Goal: Use online tool/utility: Utilize a website feature to perform a specific function

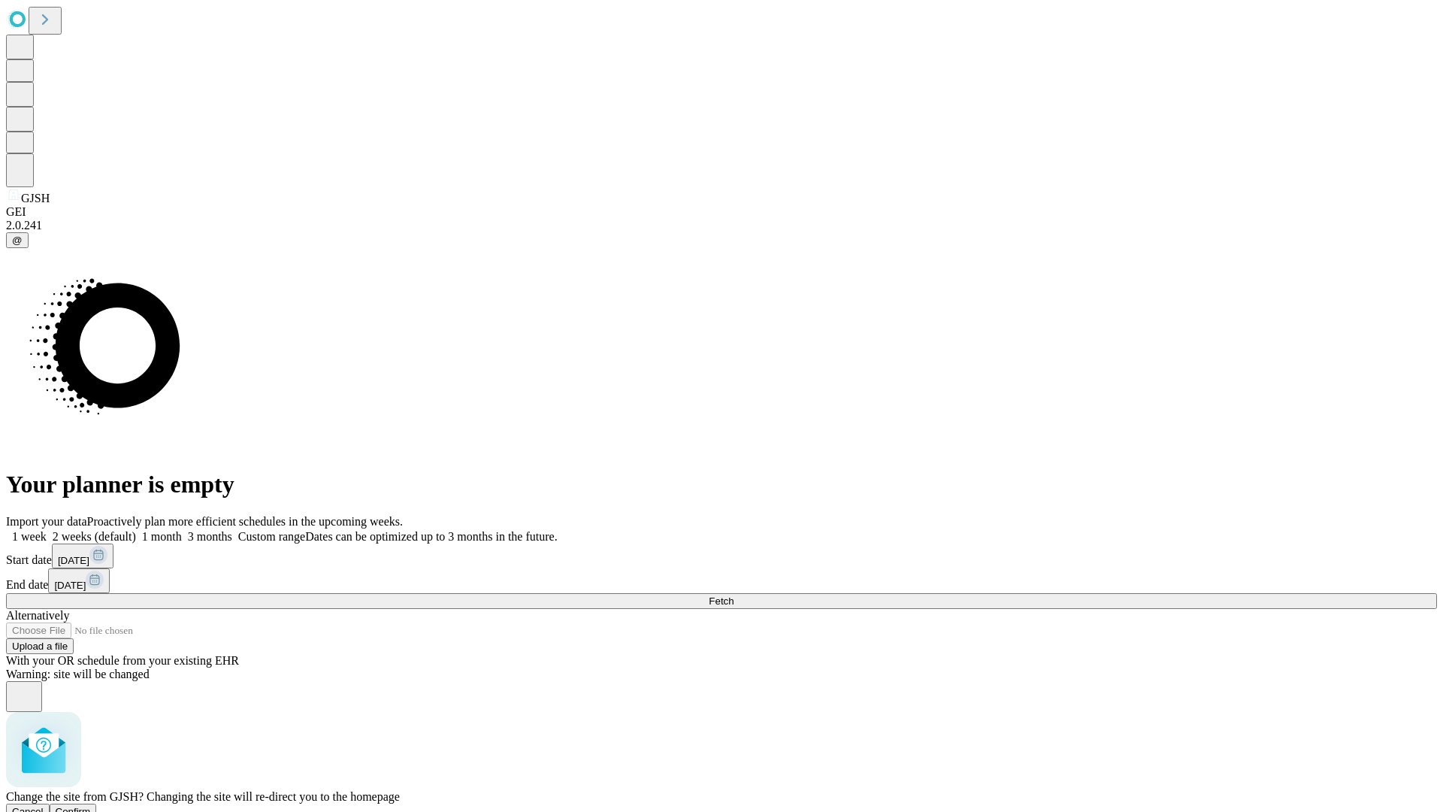
click at [91, 806] on span "Confirm" at bounding box center [73, 811] width 35 height 11
click at [47, 530] on label "1 week" at bounding box center [26, 536] width 41 height 13
click at [734, 595] on span "Fetch" at bounding box center [721, 600] width 25 height 11
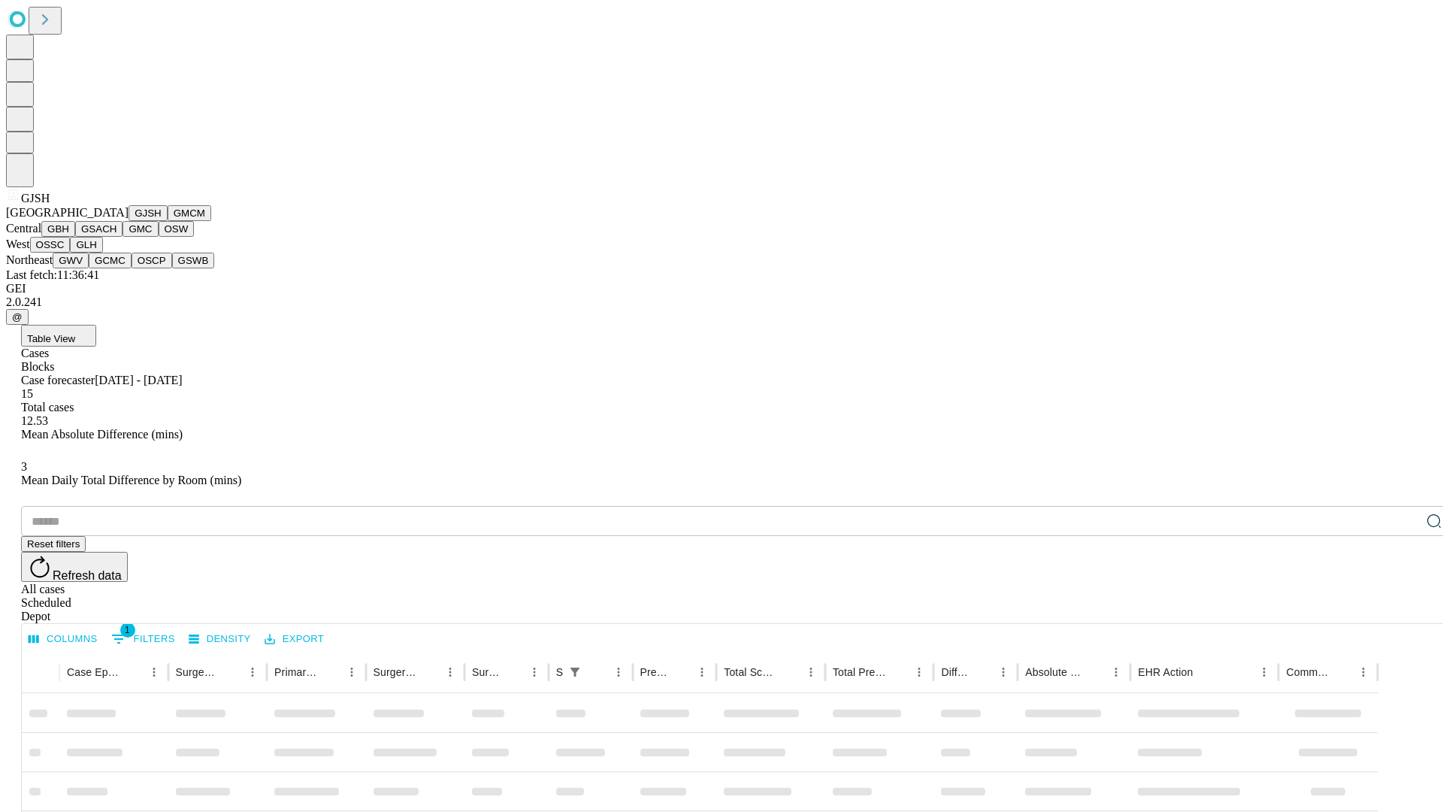
click at [168, 221] on button "GMCM" at bounding box center [190, 213] width 44 height 16
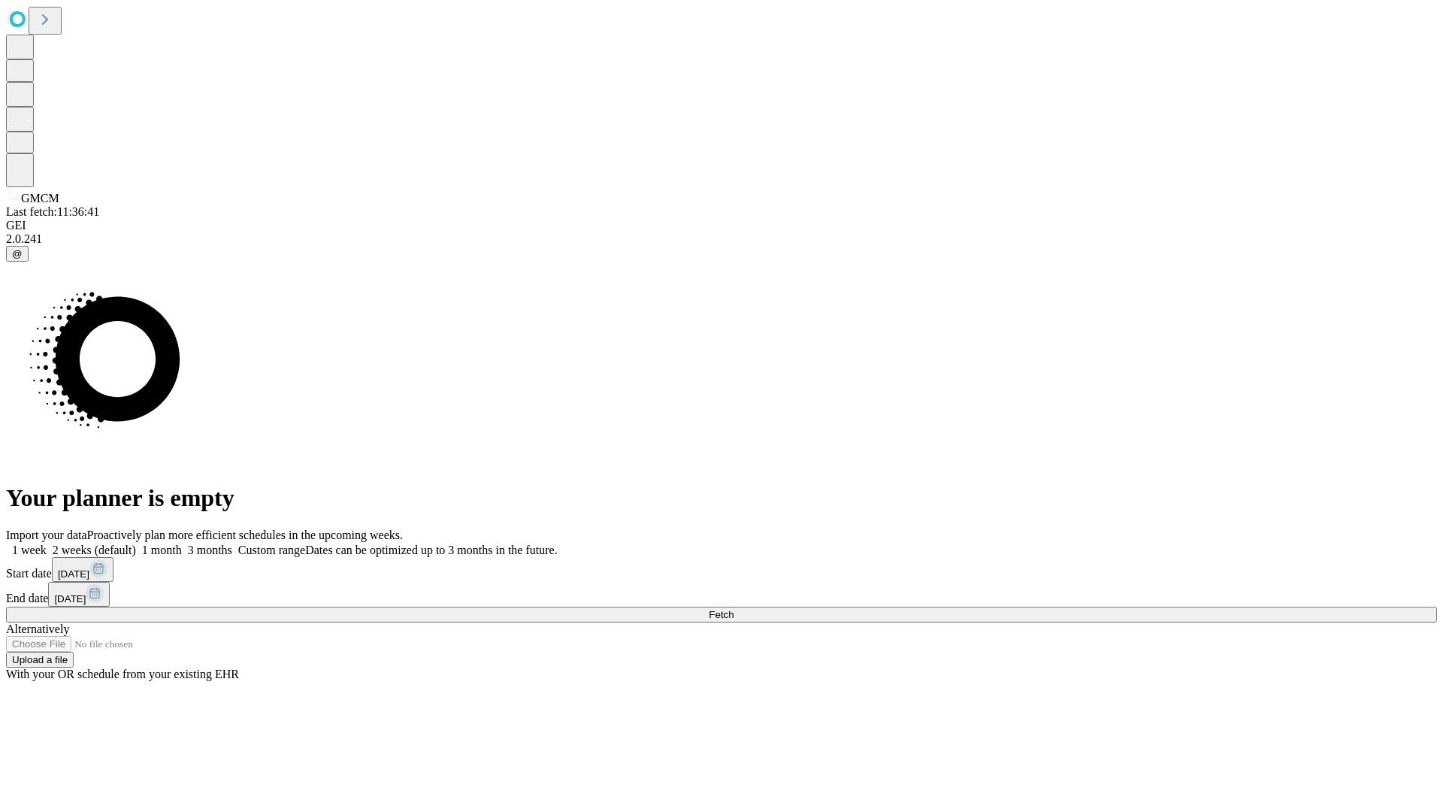
click at [47, 543] on label "1 week" at bounding box center [26, 549] width 41 height 13
click at [734, 609] on span "Fetch" at bounding box center [721, 614] width 25 height 11
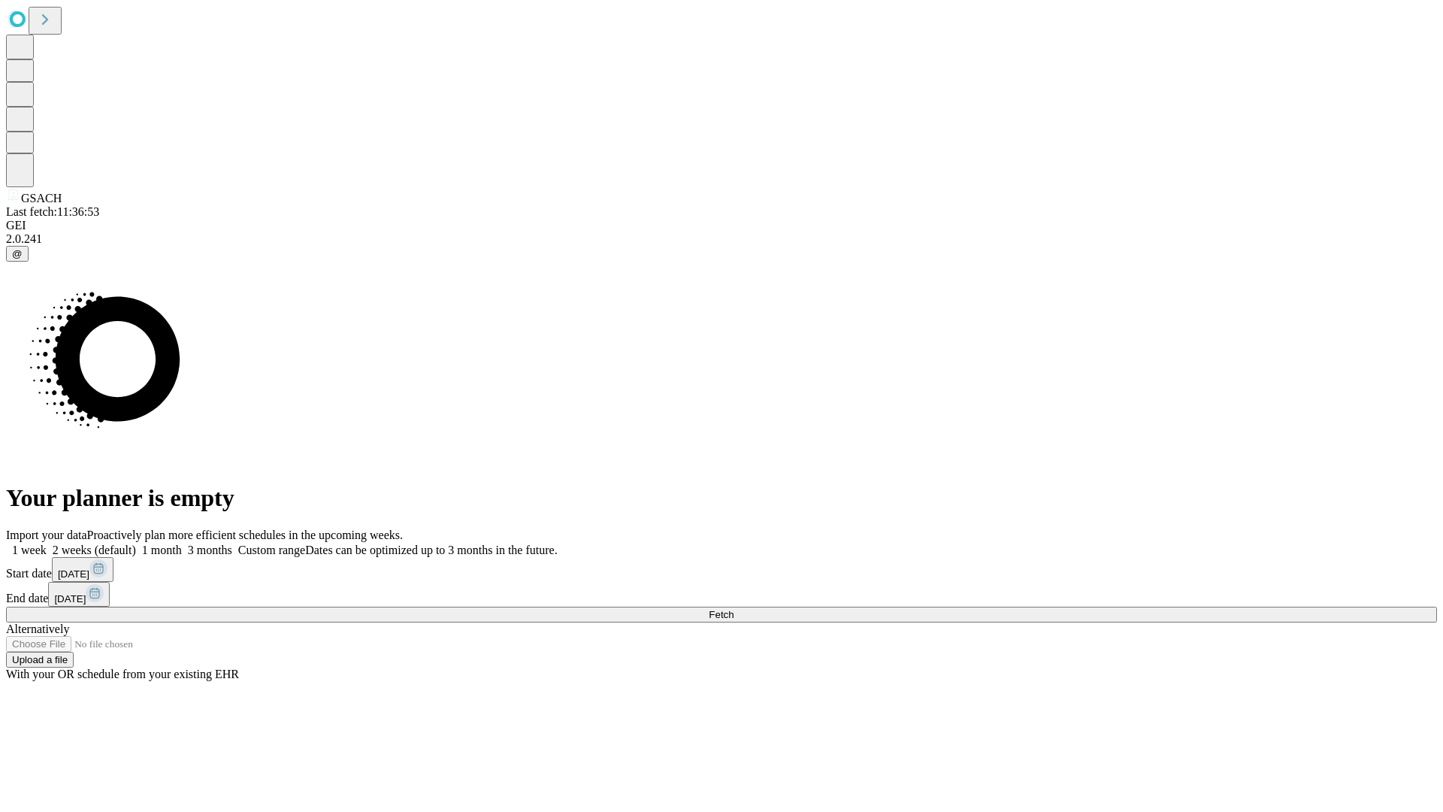
click at [47, 543] on label "1 week" at bounding box center [26, 549] width 41 height 13
click at [734, 609] on span "Fetch" at bounding box center [721, 614] width 25 height 11
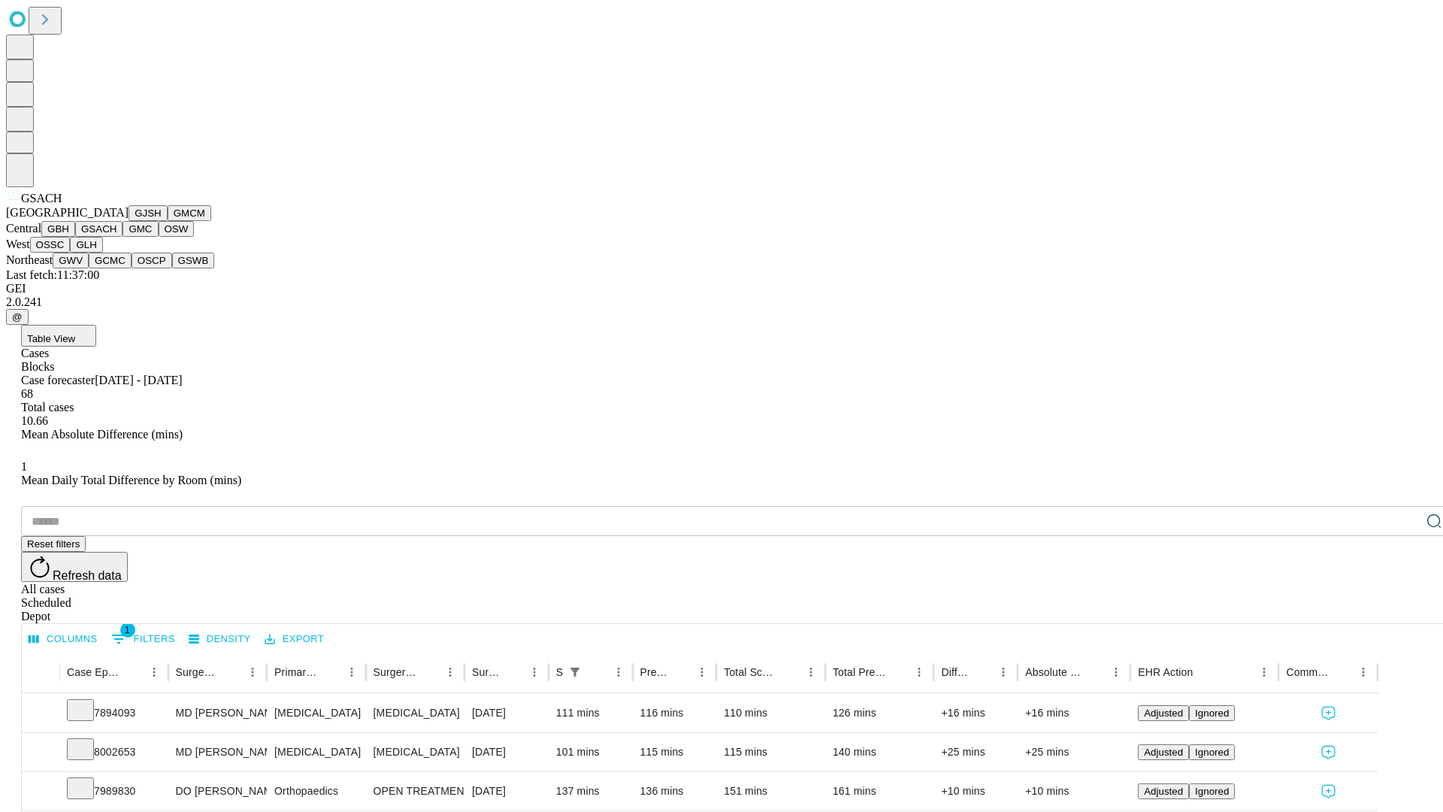
click at [123, 237] on button "GMC" at bounding box center [140, 229] width 35 height 16
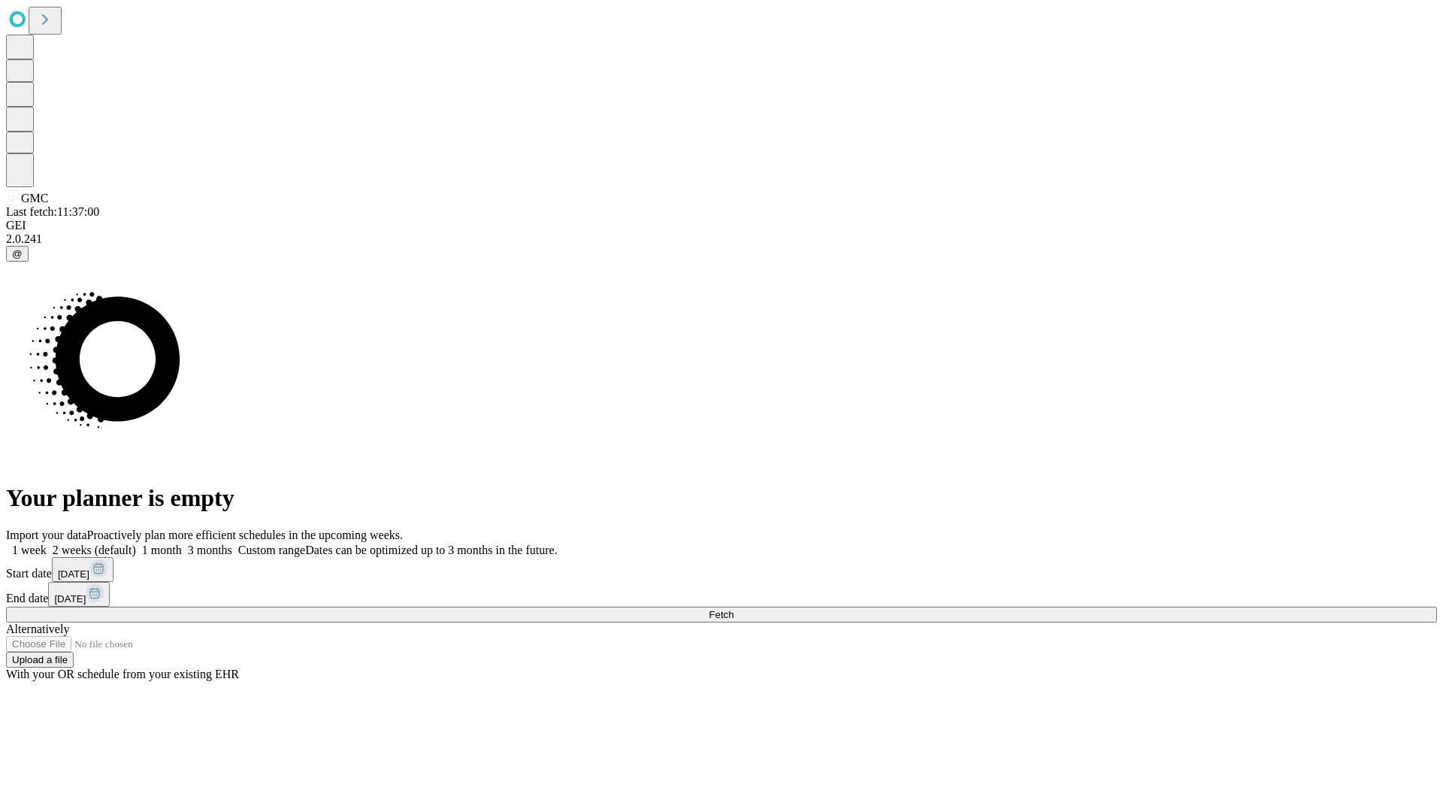
click at [47, 543] on label "1 week" at bounding box center [26, 549] width 41 height 13
click at [734, 609] on span "Fetch" at bounding box center [721, 614] width 25 height 11
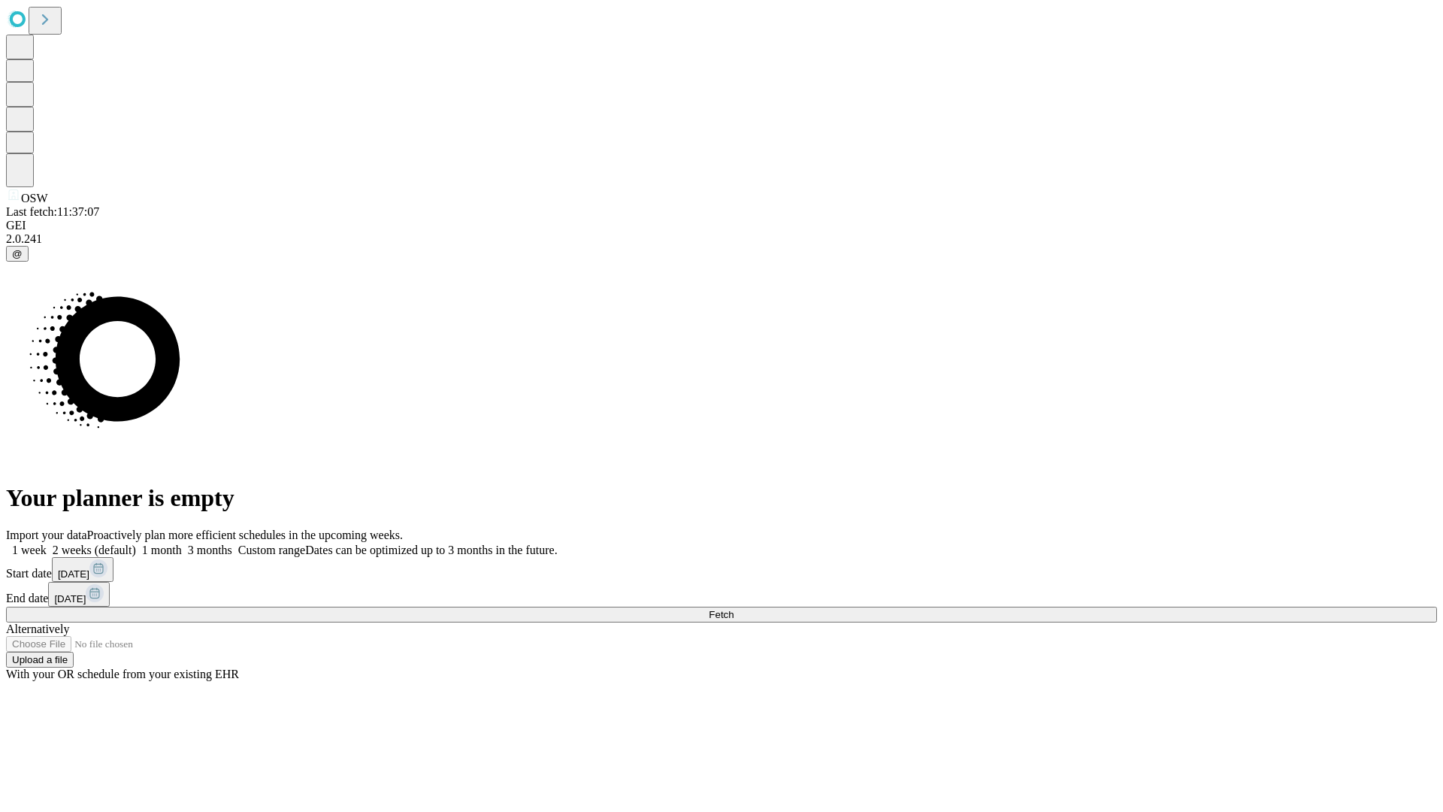
click at [47, 543] on label "1 week" at bounding box center [26, 549] width 41 height 13
click at [734, 609] on span "Fetch" at bounding box center [721, 614] width 25 height 11
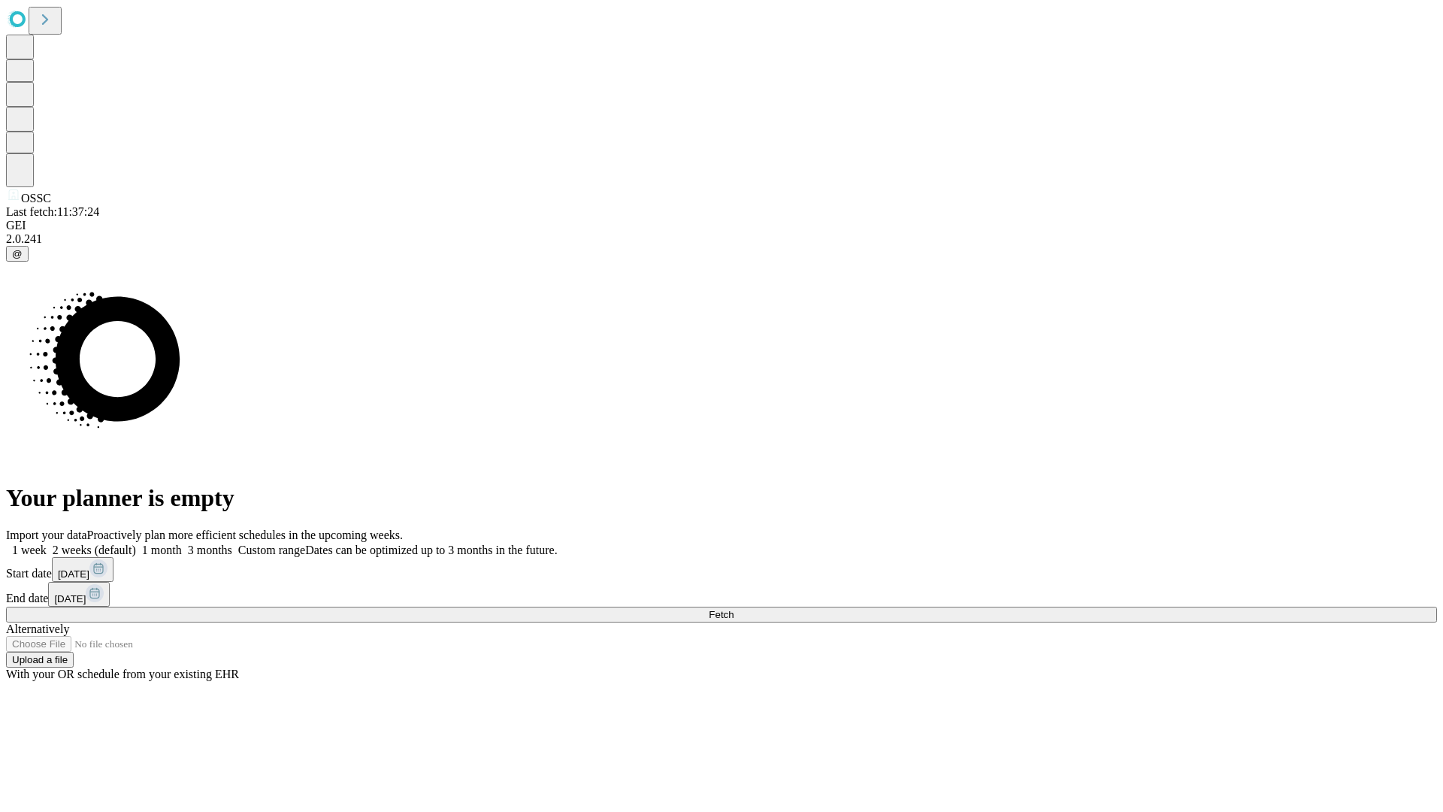
click at [47, 543] on label "1 week" at bounding box center [26, 549] width 41 height 13
click at [734, 609] on span "Fetch" at bounding box center [721, 614] width 25 height 11
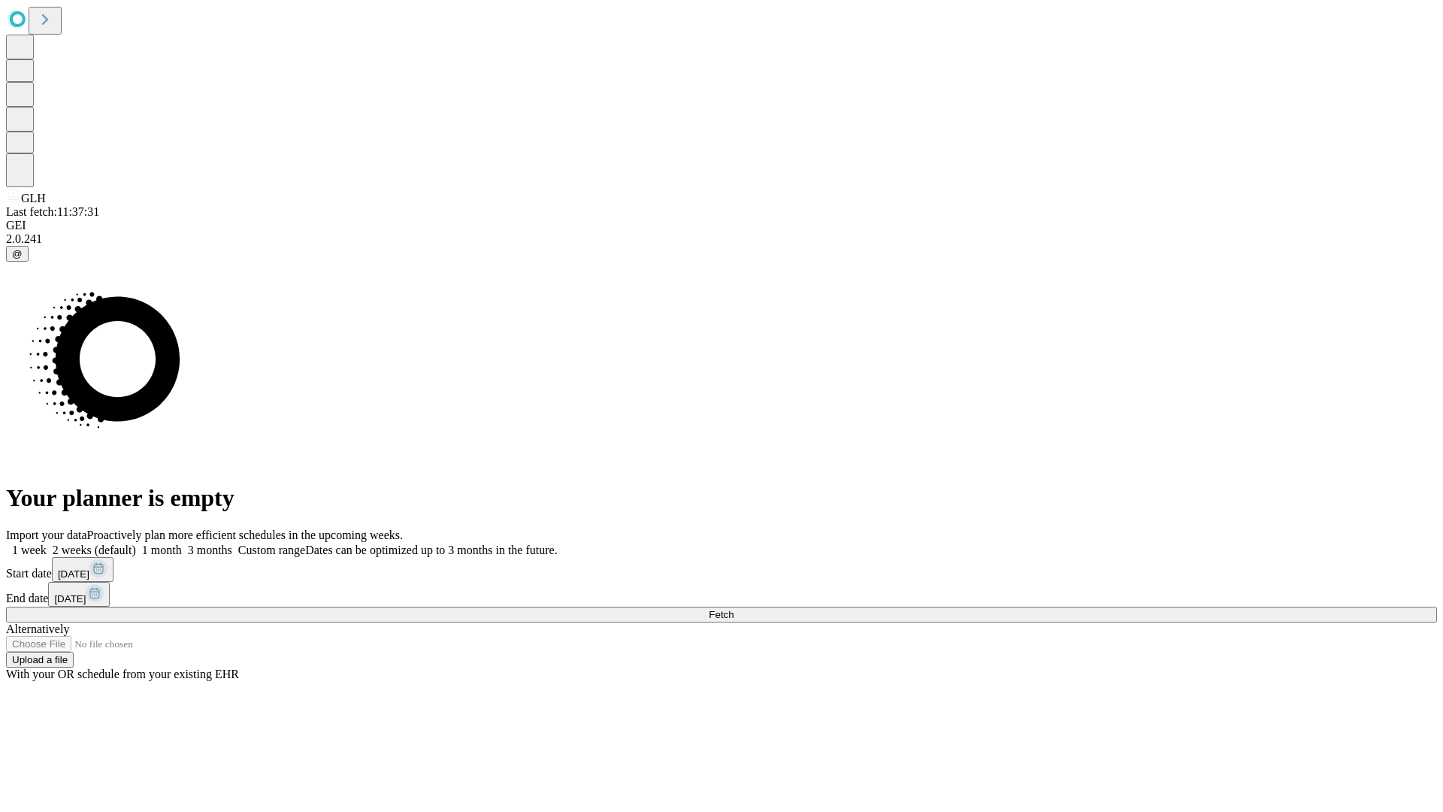
click at [734, 609] on span "Fetch" at bounding box center [721, 614] width 25 height 11
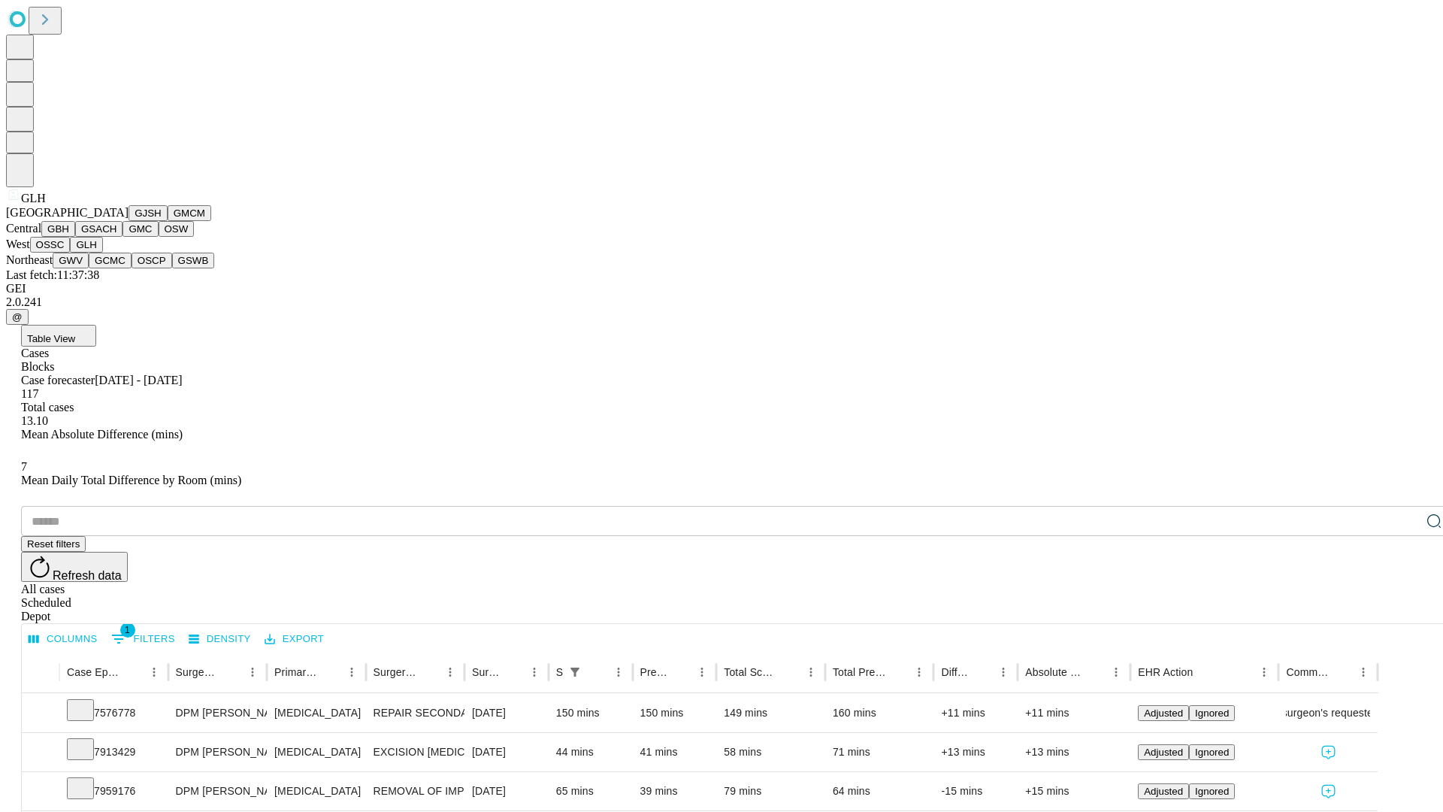
click at [89, 268] on button "GWV" at bounding box center [71, 261] width 36 height 16
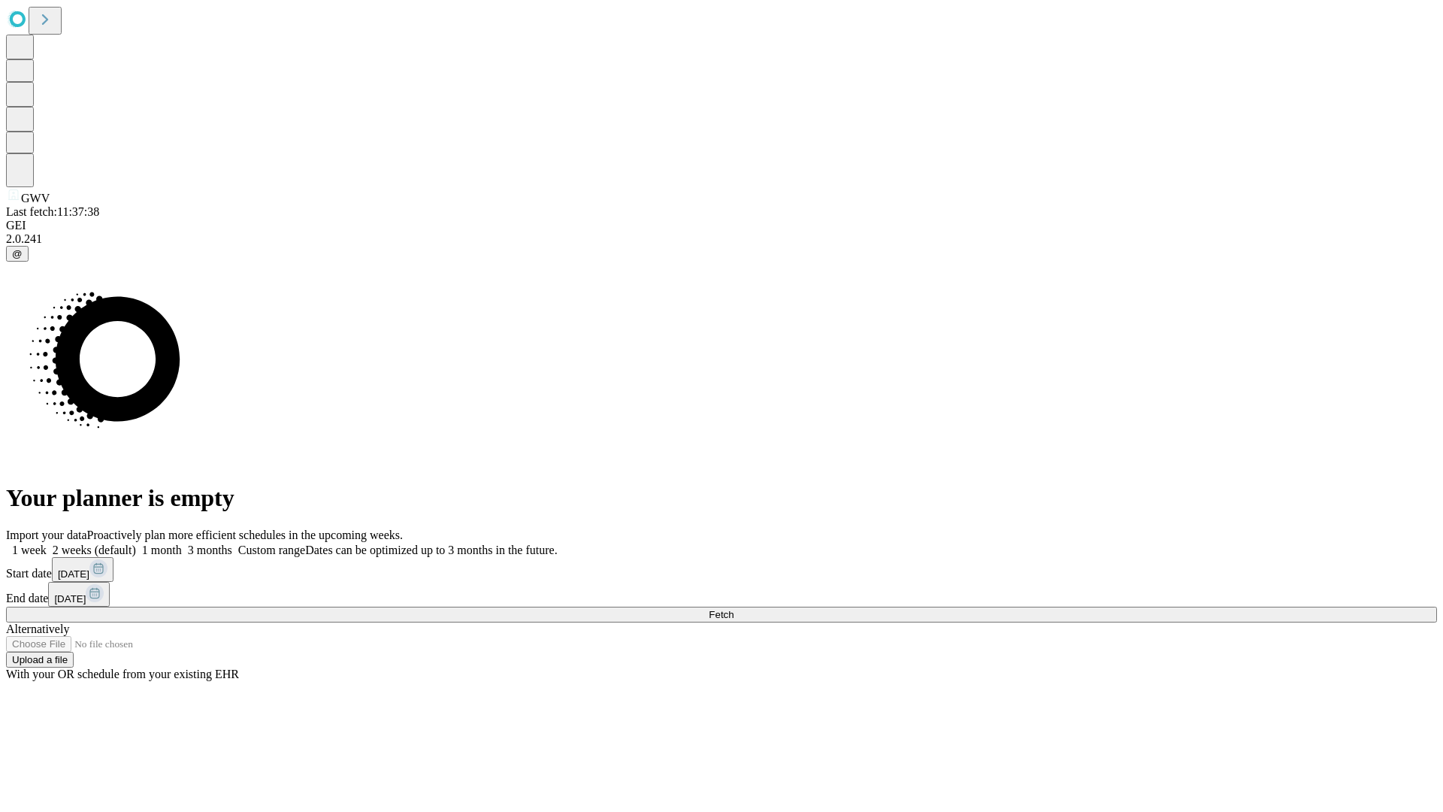
click at [47, 543] on label "1 week" at bounding box center [26, 549] width 41 height 13
click at [734, 609] on span "Fetch" at bounding box center [721, 614] width 25 height 11
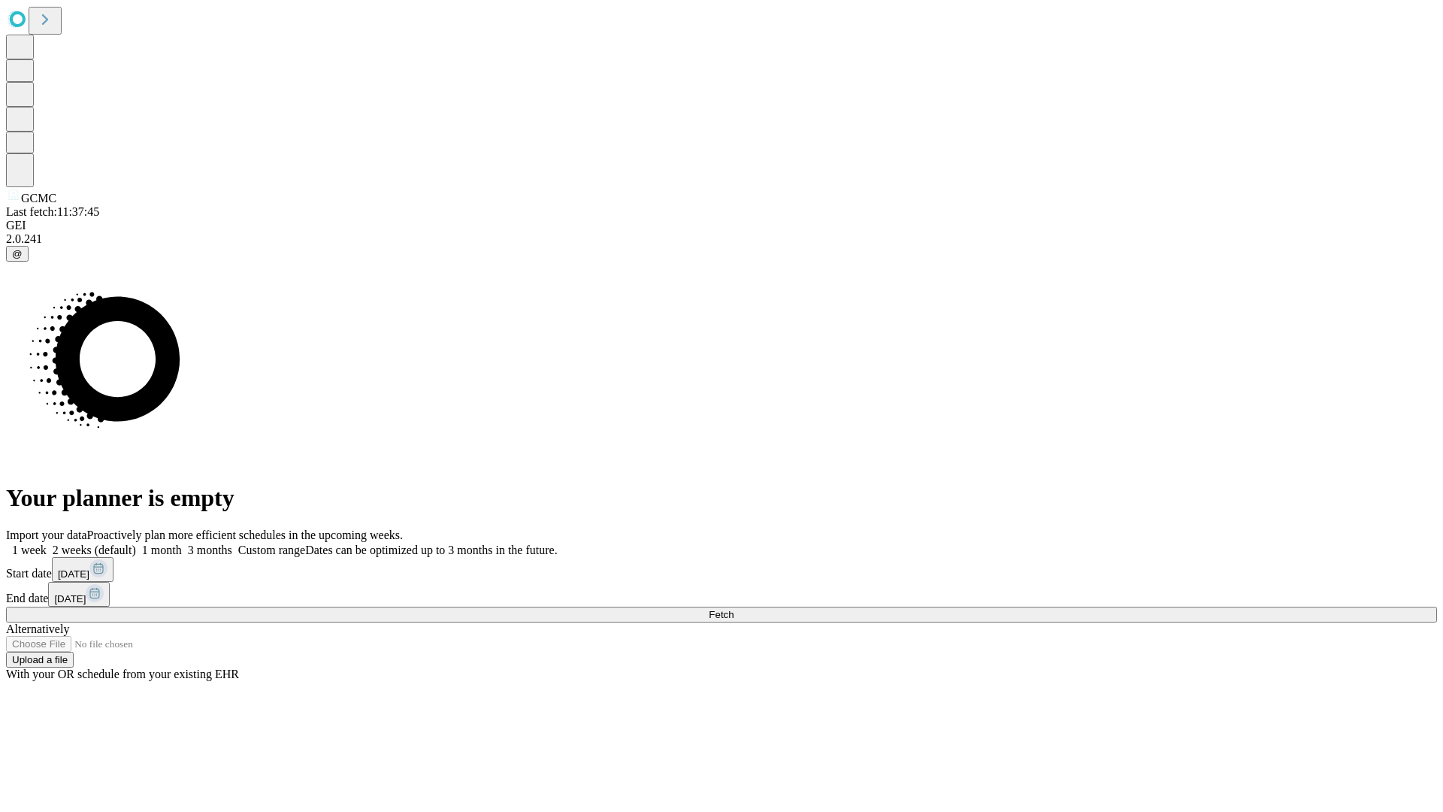
click at [47, 543] on label "1 week" at bounding box center [26, 549] width 41 height 13
click at [734, 609] on span "Fetch" at bounding box center [721, 614] width 25 height 11
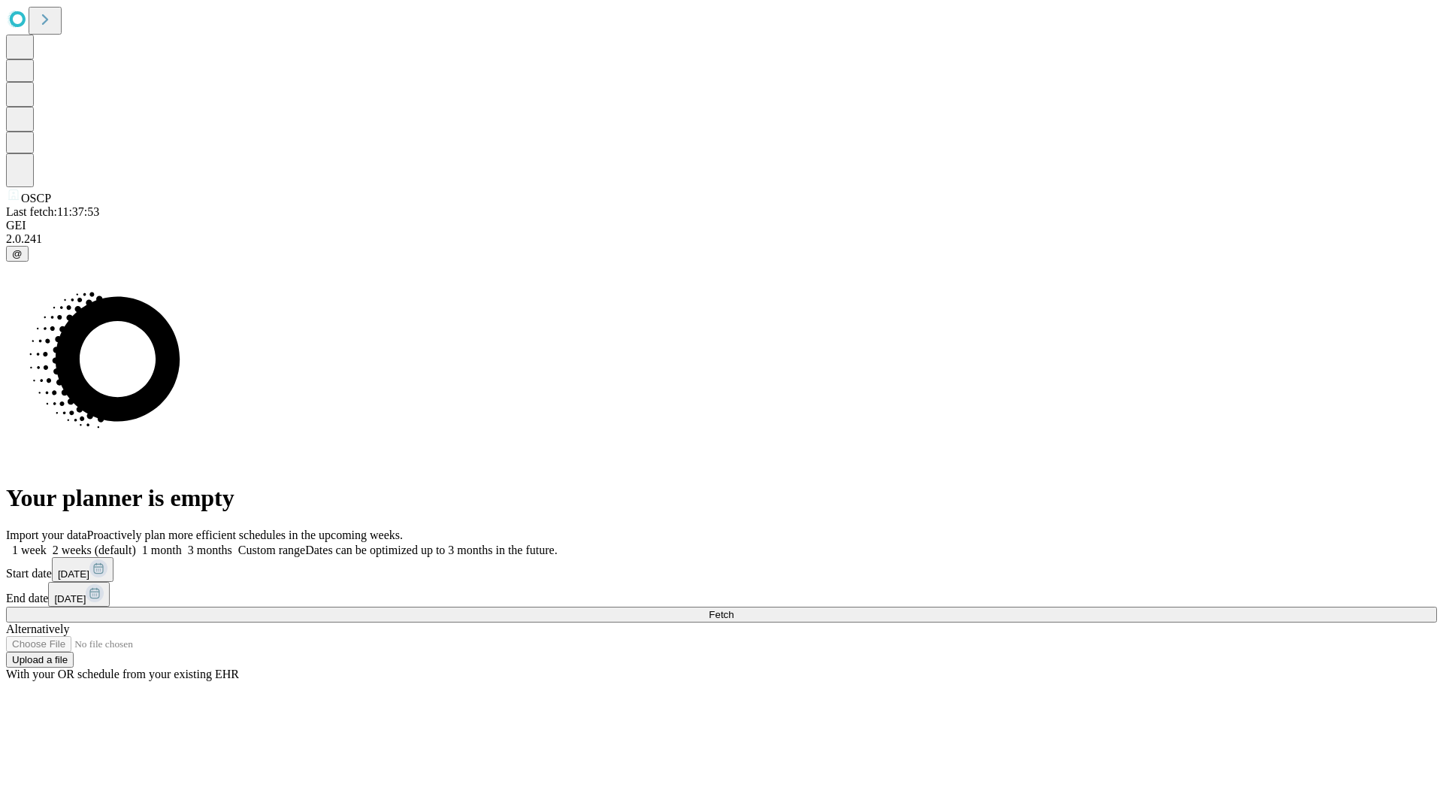
click at [47, 543] on label "1 week" at bounding box center [26, 549] width 41 height 13
click at [734, 609] on span "Fetch" at bounding box center [721, 614] width 25 height 11
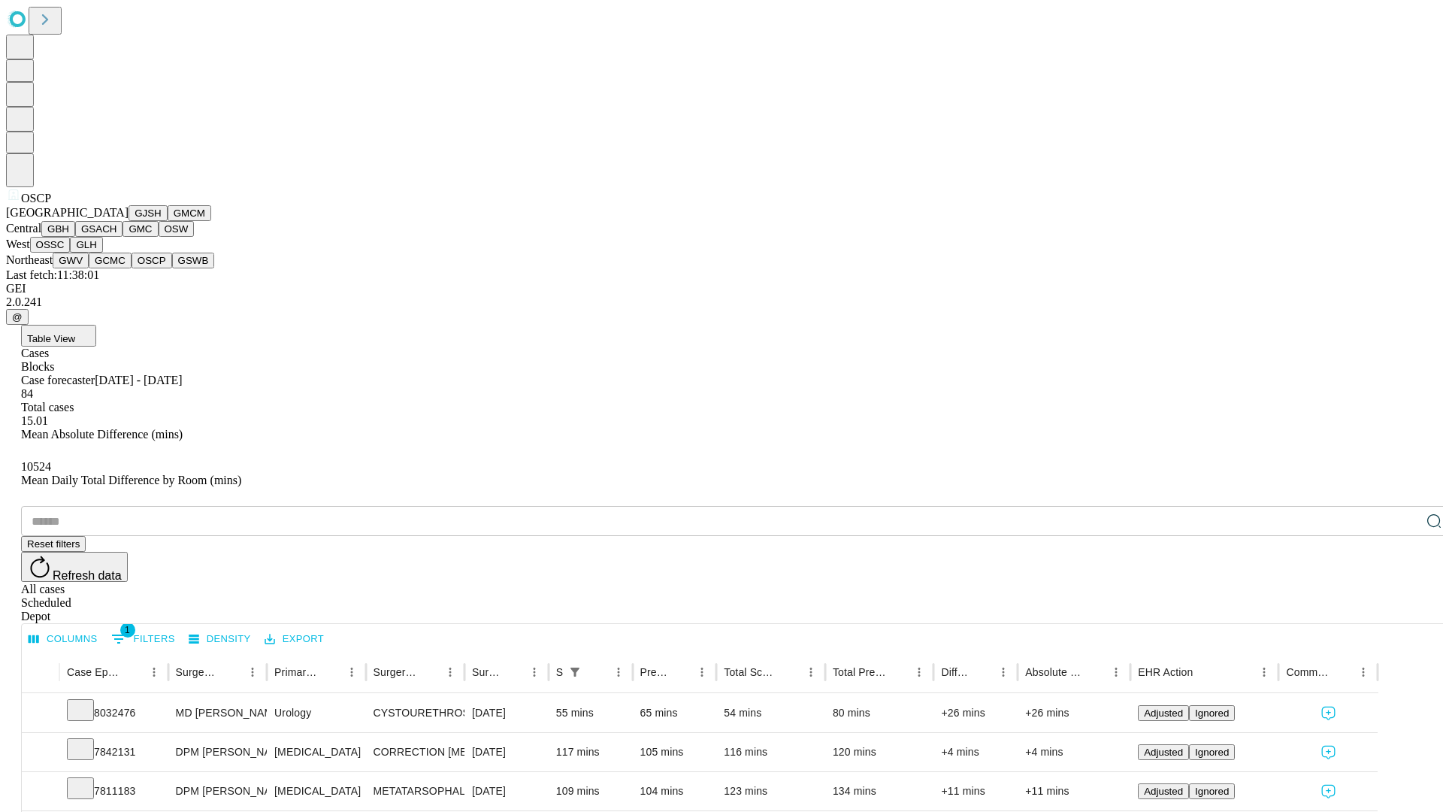
click at [172, 268] on button "GSWB" at bounding box center [193, 261] width 43 height 16
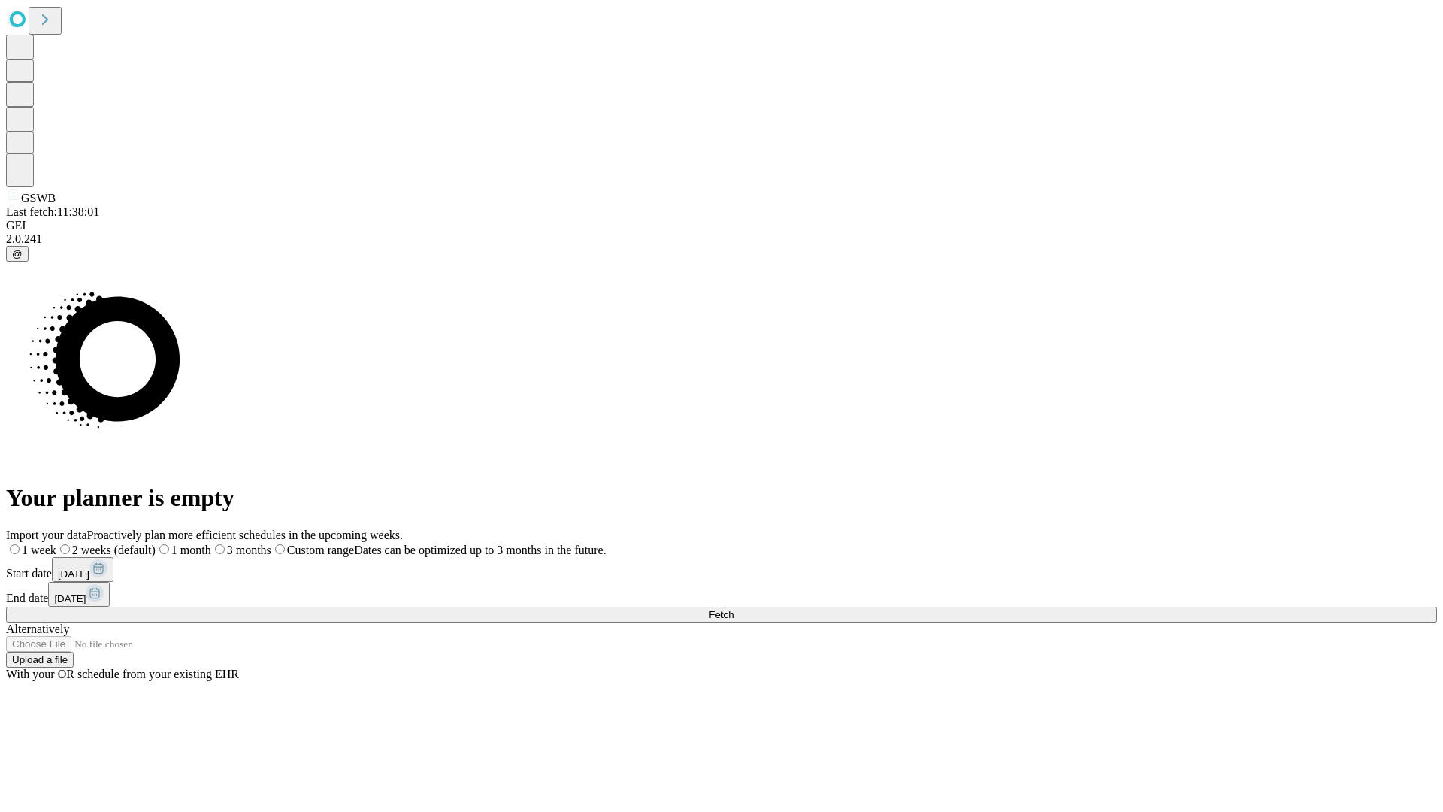
click at [56, 543] on label "1 week" at bounding box center [31, 549] width 50 height 13
click at [734, 609] on span "Fetch" at bounding box center [721, 614] width 25 height 11
